Goal: Information Seeking & Learning: Learn about a topic

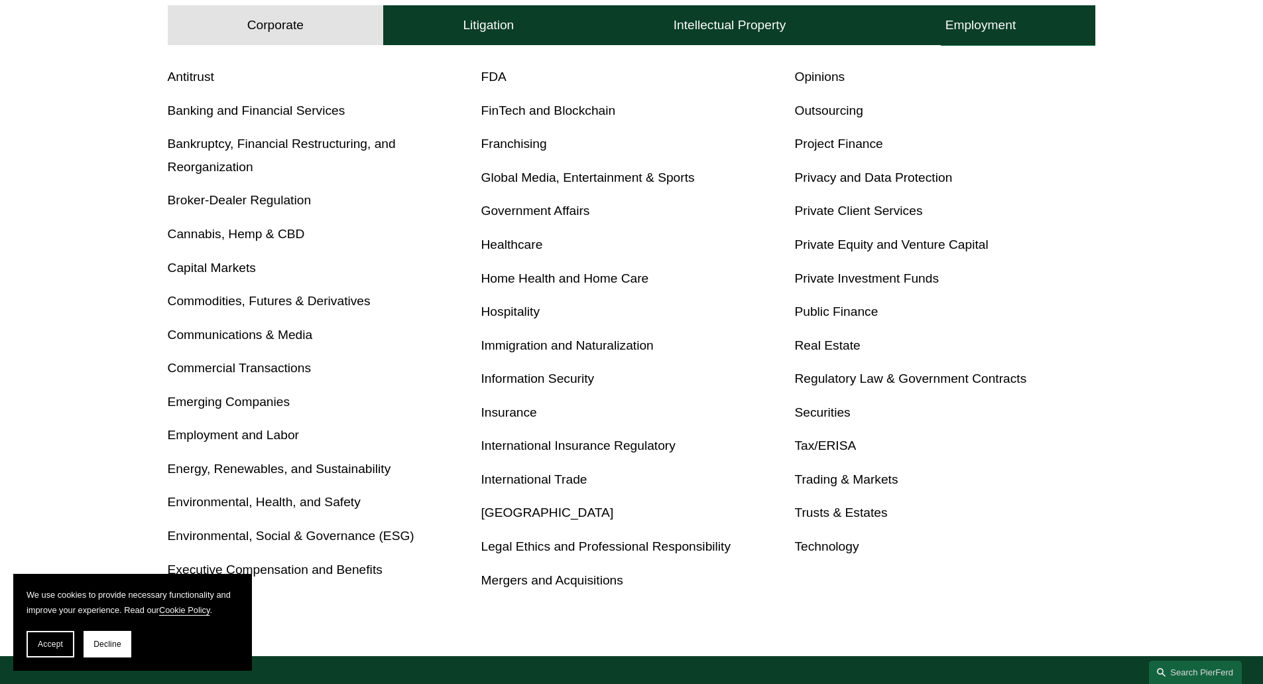
scroll to position [530, 0]
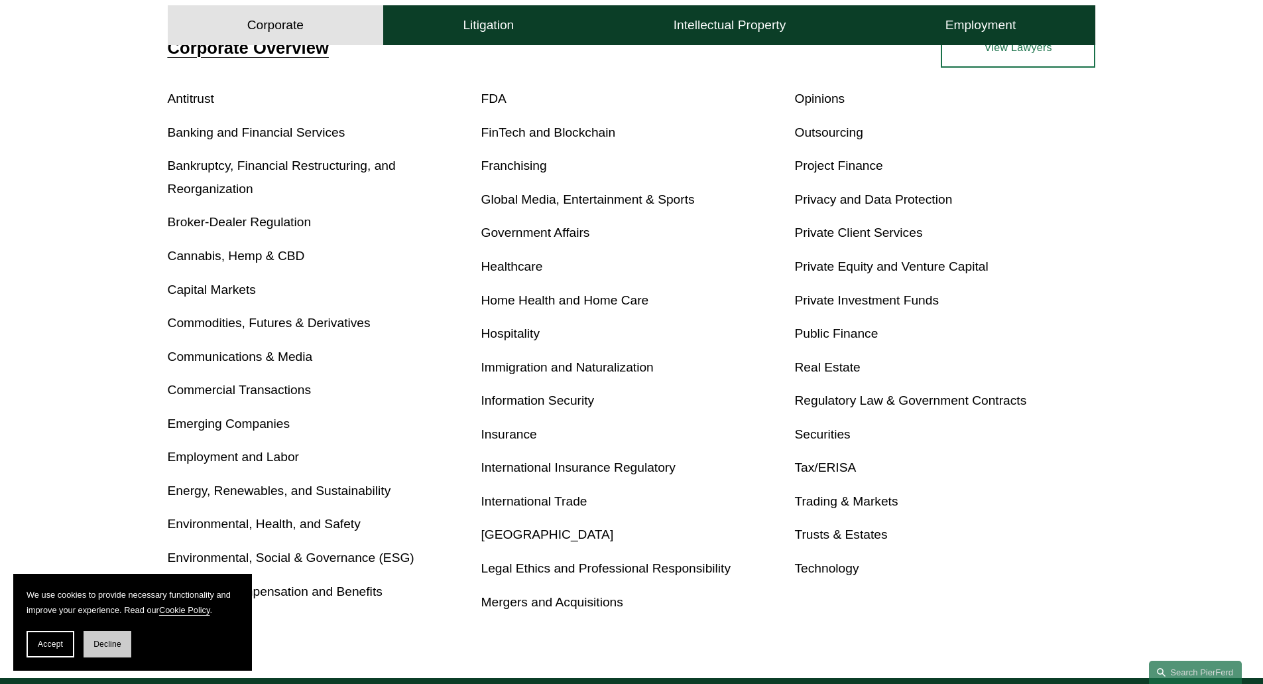
click at [104, 632] on button "Decline" at bounding box center [108, 644] width 48 height 27
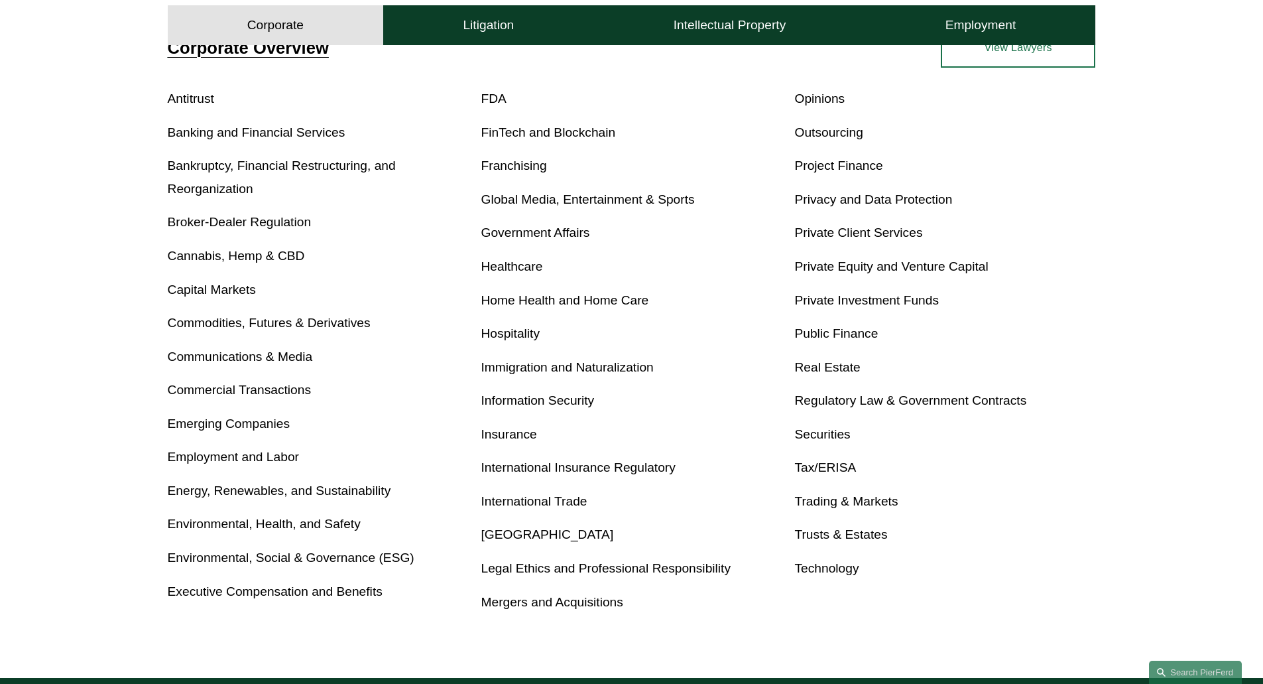
click at [887, 202] on link "Privacy and Data Protection" at bounding box center [873, 199] width 158 height 14
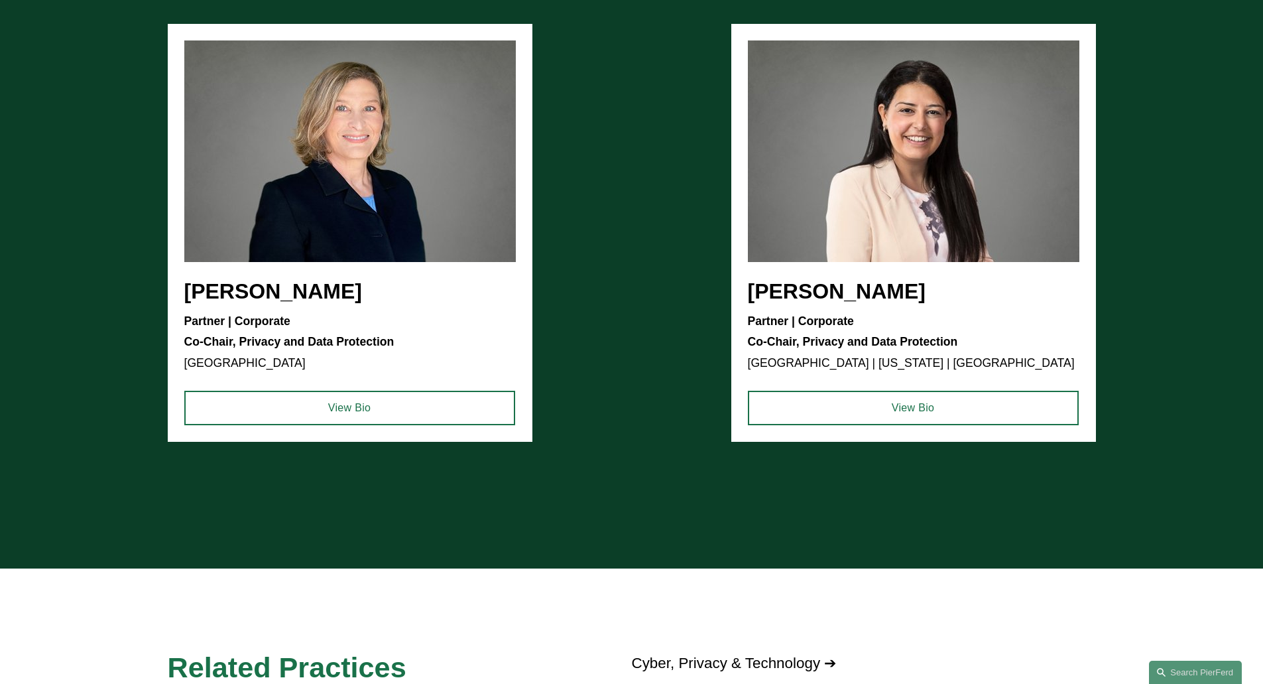
scroll to position [1326, 0]
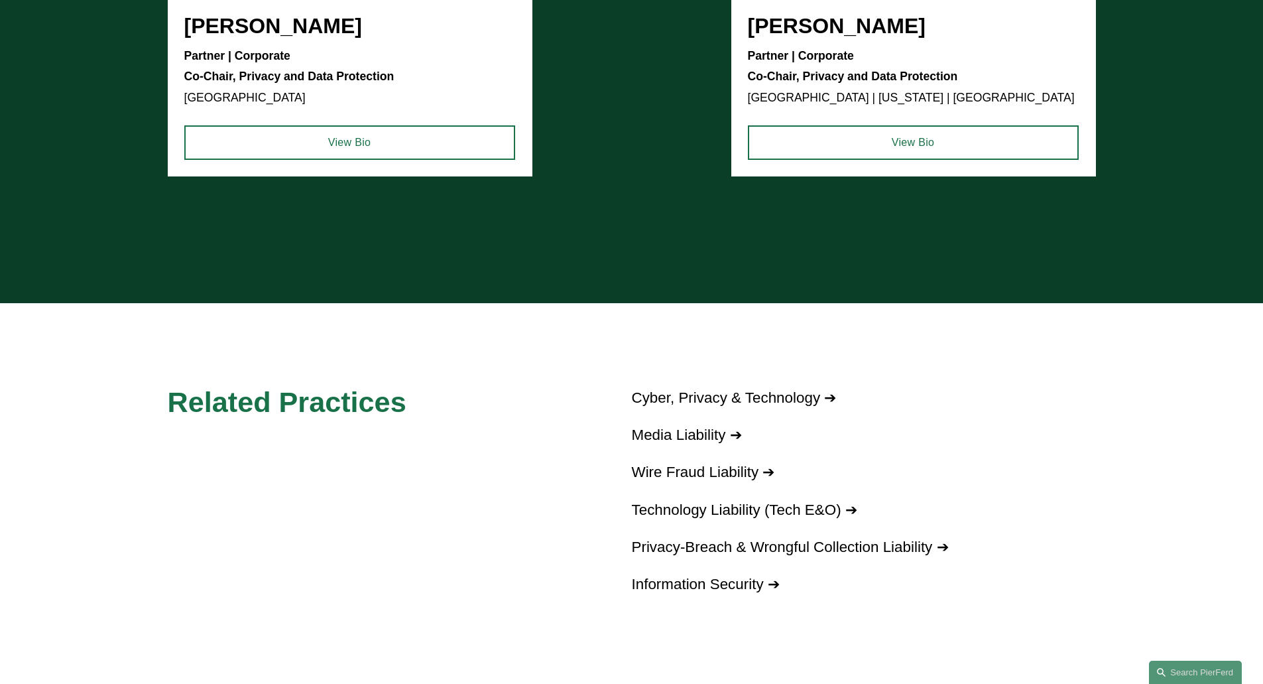
click at [724, 397] on link "Cyber, Privacy & Technology ➔" at bounding box center [734, 397] width 205 height 17
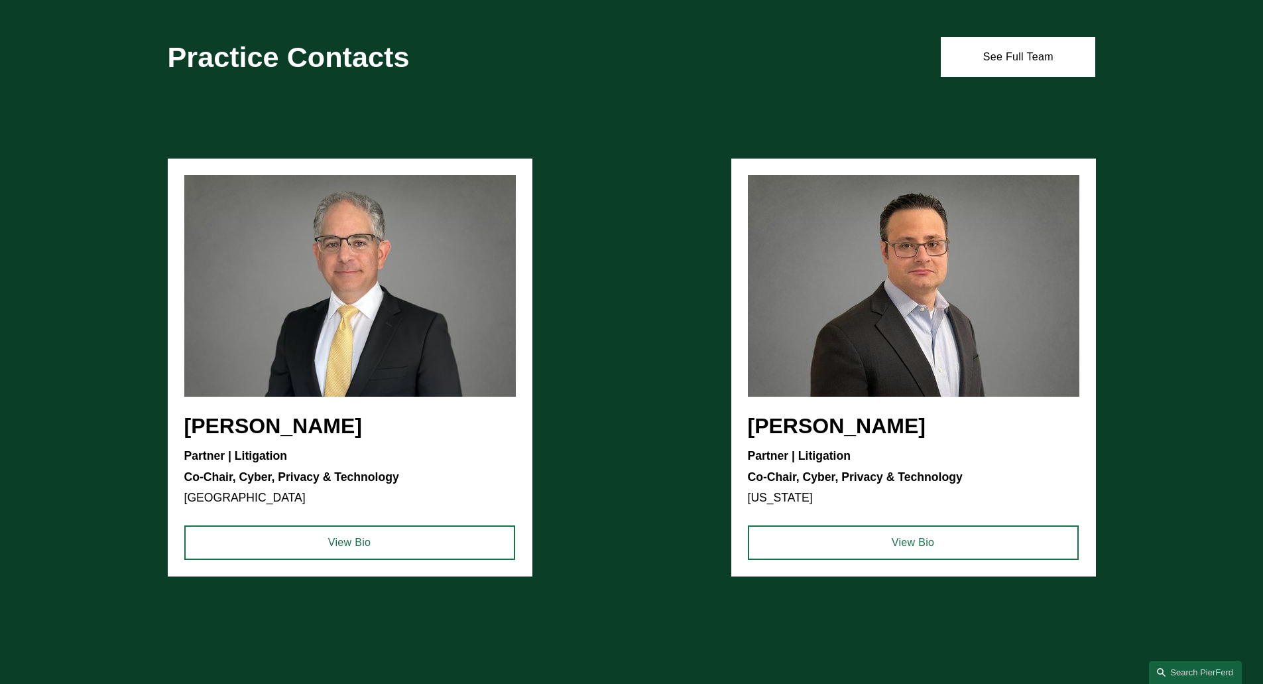
scroll to position [1591, 0]
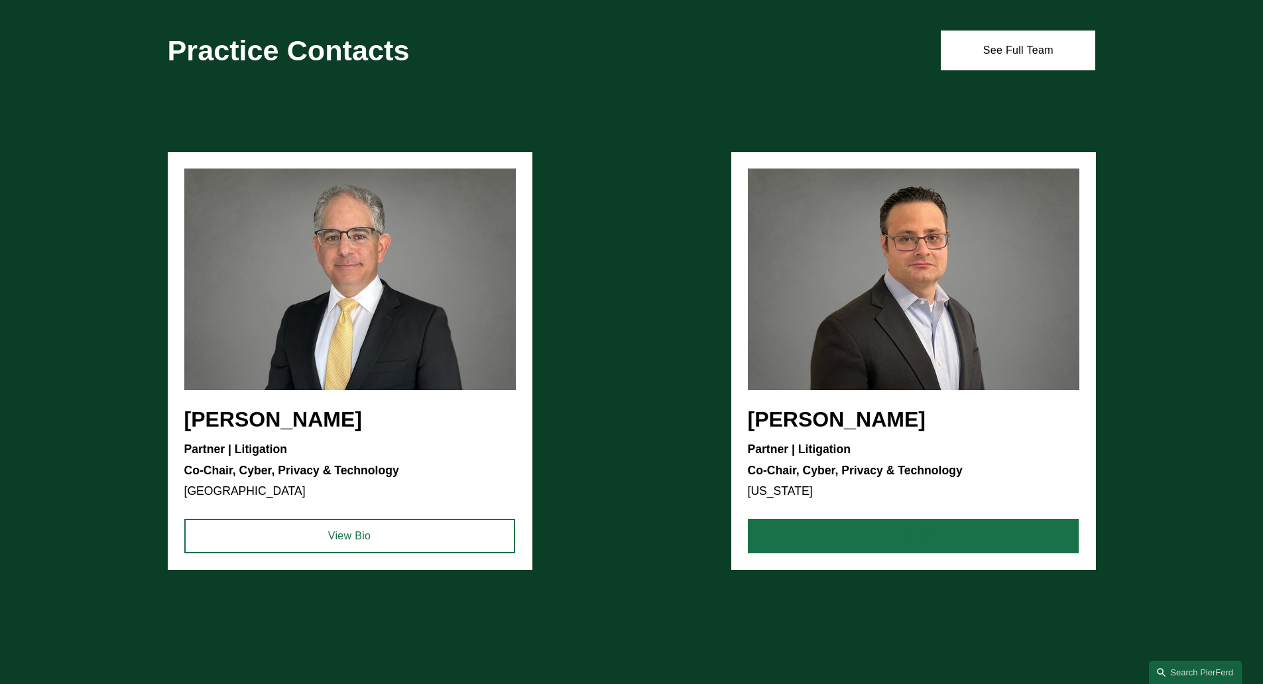
click at [889, 530] on link "View Bio" at bounding box center [913, 536] width 331 height 34
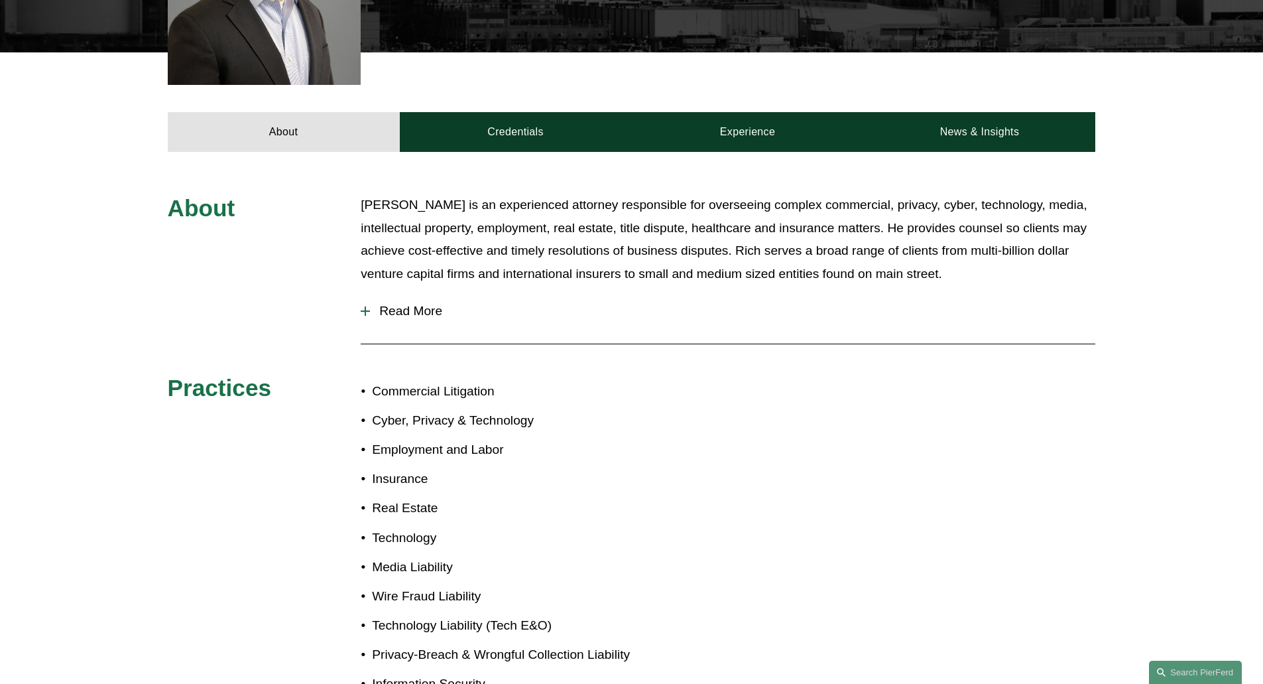
scroll to position [298, 0]
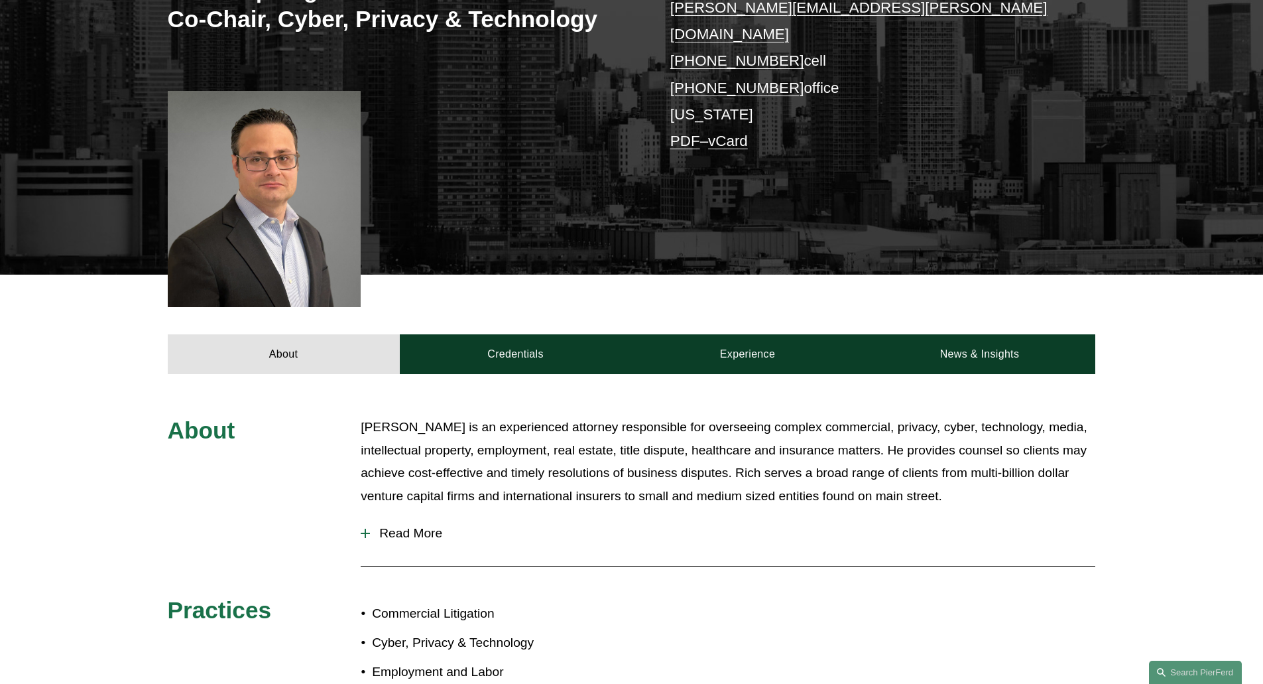
click at [687, 133] on link "PDF" at bounding box center [685, 141] width 30 height 17
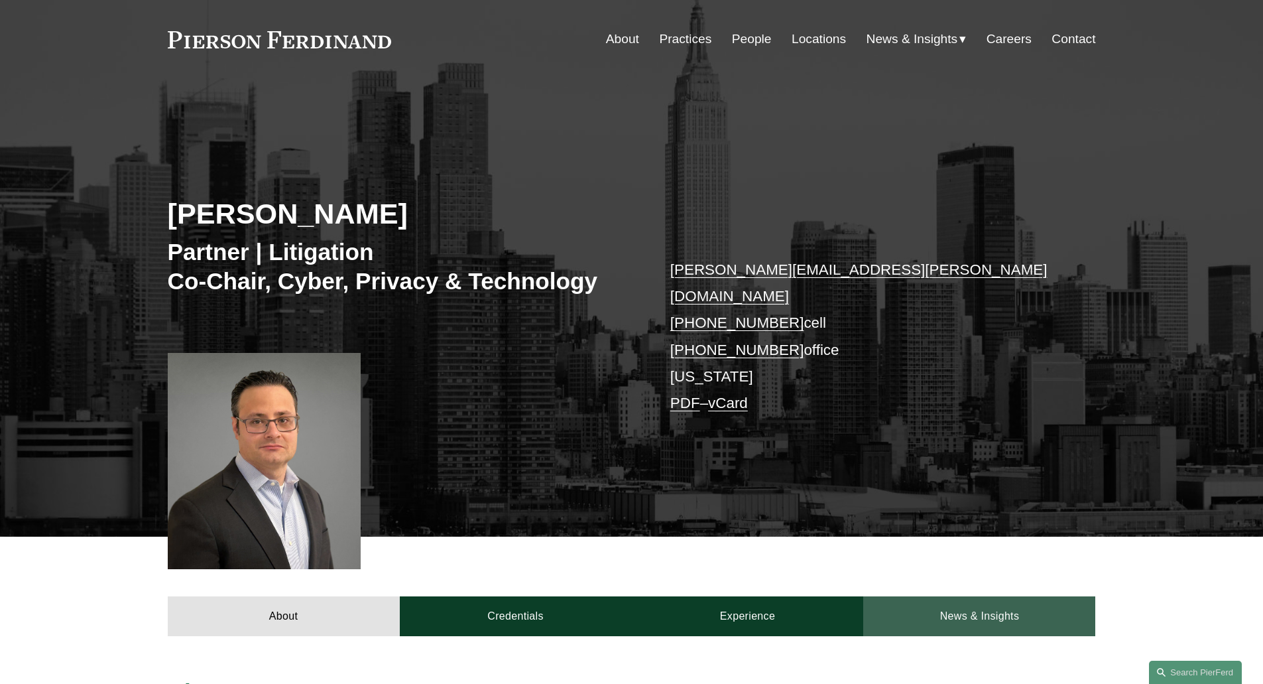
scroll to position [32, 0]
